Goal: Contribute content

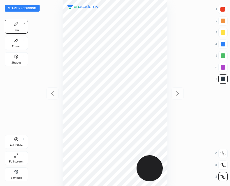
scroll to position [186, 137]
click at [26, 10] on button "Start recording" at bounding box center [22, 8] width 35 height 7
click at [16, 146] on div "Add Slide" at bounding box center [16, 145] width 13 height 3
click at [55, 93] on icon at bounding box center [52, 93] width 7 height 7
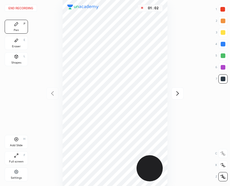
click at [177, 97] on icon at bounding box center [177, 93] width 7 height 7
click at [52, 95] on icon at bounding box center [52, 93] width 3 height 4
click at [178, 94] on icon at bounding box center [177, 93] width 3 height 4
click at [52, 86] on div "01 : 15" at bounding box center [115, 93] width 137 height 186
click at [53, 93] on icon at bounding box center [52, 93] width 7 height 7
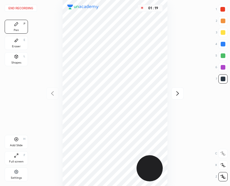
click at [177, 94] on icon at bounding box center [177, 93] width 7 height 7
click at [168, 32] on div "01 : 25" at bounding box center [115, 93] width 137 height 186
click at [13, 141] on div "Add Slide H" at bounding box center [16, 142] width 23 height 14
click at [31, 72] on div "End recording 1 2 3 4 5 6 7 R O A L C X Z Erase all C X Z Pen P Eraser E Shapes…" at bounding box center [115, 93] width 230 height 186
click at [51, 97] on div at bounding box center [52, 94] width 12 height 12
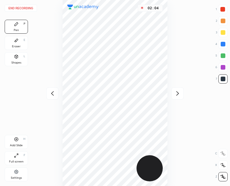
click at [14, 145] on div "Add Slide" at bounding box center [16, 145] width 13 height 3
click at [26, 9] on button "End recording" at bounding box center [21, 8] width 32 height 7
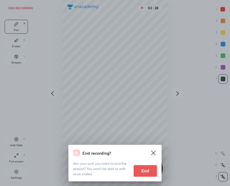
click at [140, 174] on button "End" at bounding box center [145, 171] width 23 height 12
